Goal: Navigation & Orientation: Find specific page/section

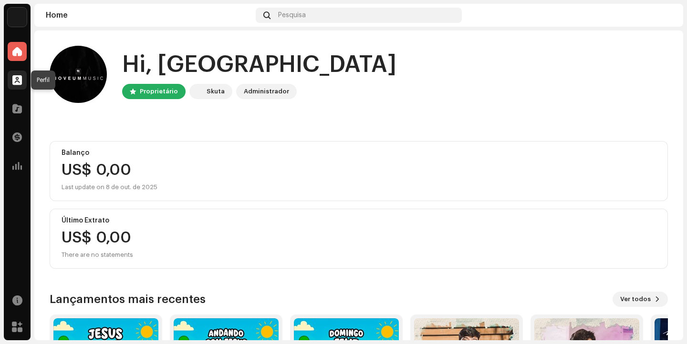
click at [23, 78] on div at bounding box center [17, 80] width 19 height 19
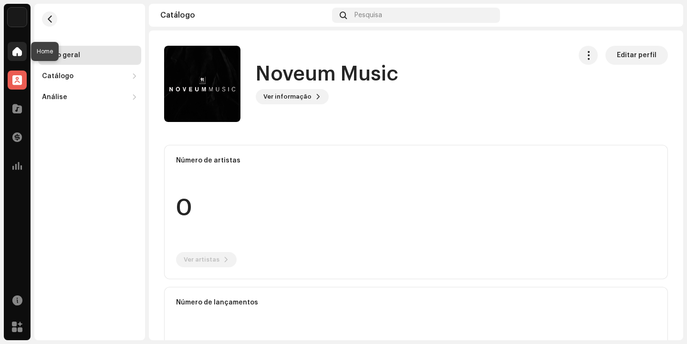
click at [15, 51] on span at bounding box center [17, 52] width 10 height 8
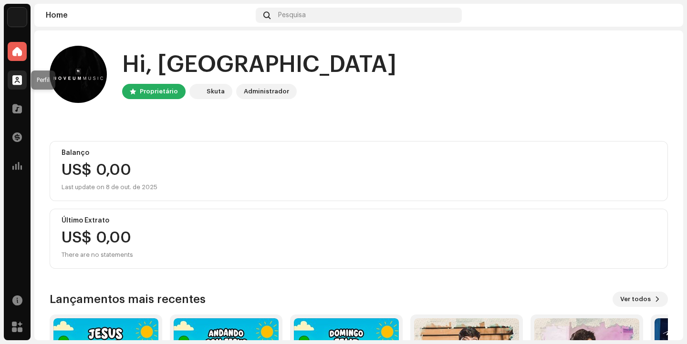
click at [17, 76] on span at bounding box center [17, 80] width 10 height 8
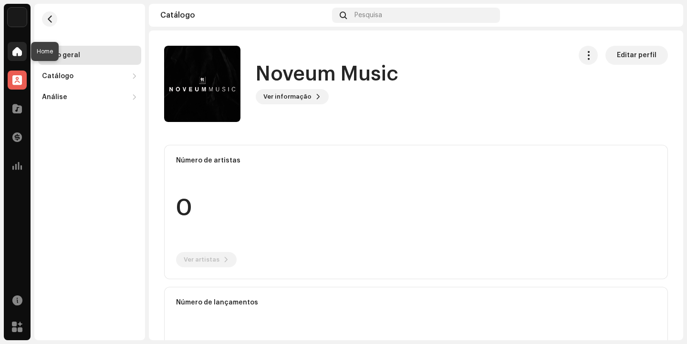
click at [21, 51] on span at bounding box center [17, 52] width 10 height 8
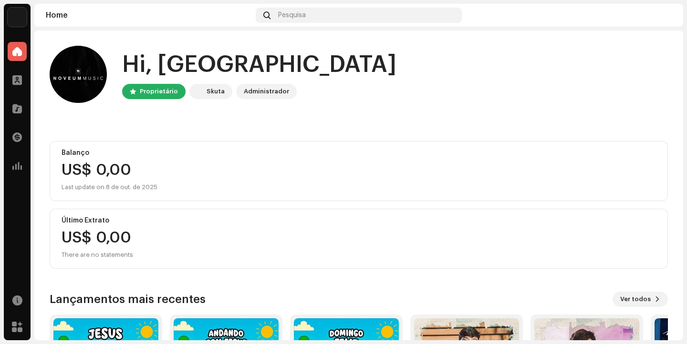
click at [7, 86] on div "Perfil" at bounding box center [17, 80] width 27 height 27
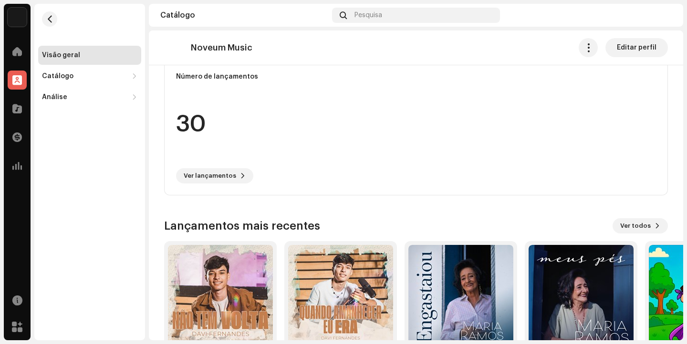
scroll to position [280, 0]
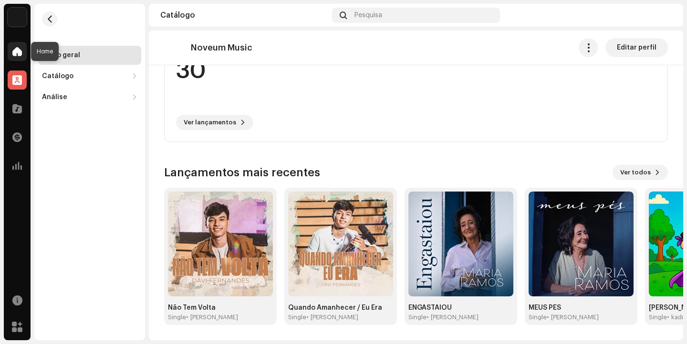
click at [9, 55] on div at bounding box center [17, 51] width 19 height 19
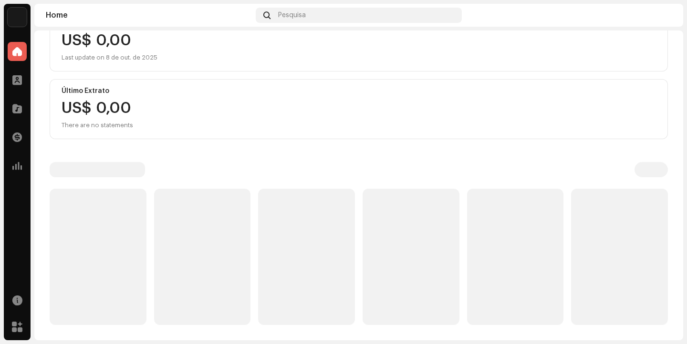
scroll to position [127, 0]
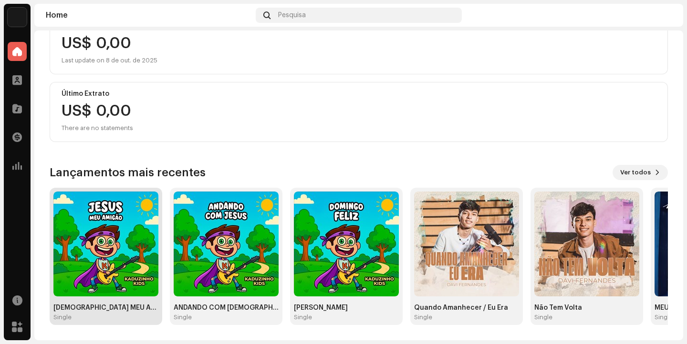
click at [104, 211] on img at bounding box center [105, 244] width 105 height 105
